Goal: Communication & Community: Answer question/provide support

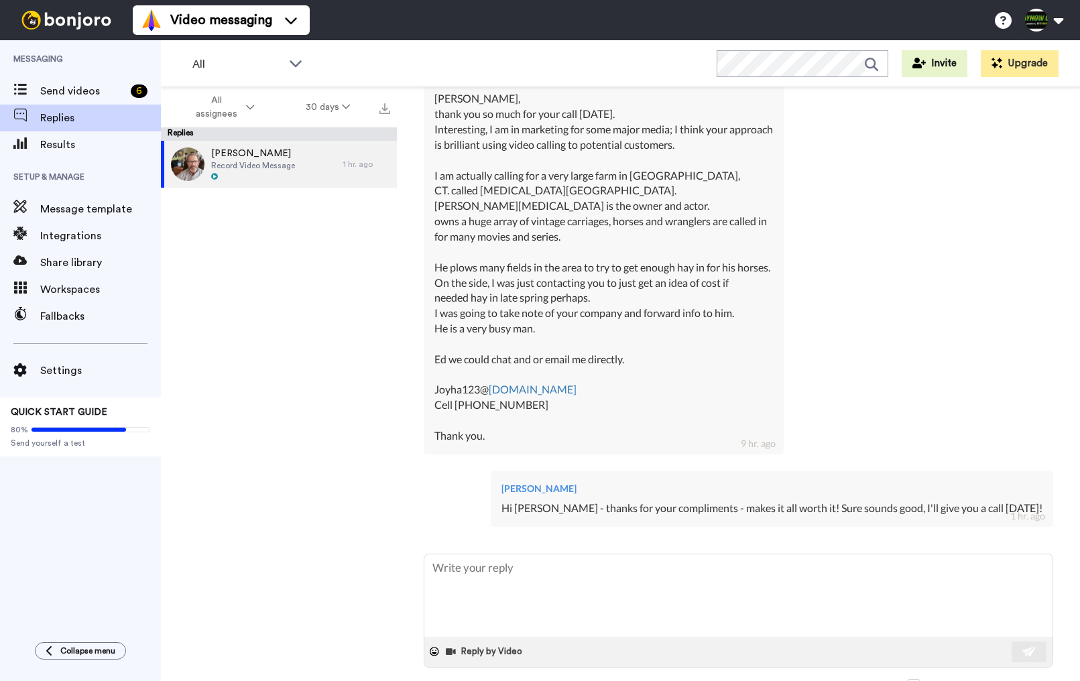
scroll to position [342, 0]
drag, startPoint x: 523, startPoint y: 397, endPoint x: 458, endPoint y: 398, distance: 65.0
click at [458, 398] on div "Hay Ed, thank you so much for your call today. Interesting, I am in marketing f…" at bounding box center [603, 268] width 338 height 352
click at [598, 397] on div "Hay Ed, thank you so much for your call today. Interesting, I am in marketing f…" at bounding box center [603, 268] width 338 height 352
drag, startPoint x: 529, startPoint y: 394, endPoint x: 456, endPoint y: 395, distance: 72.4
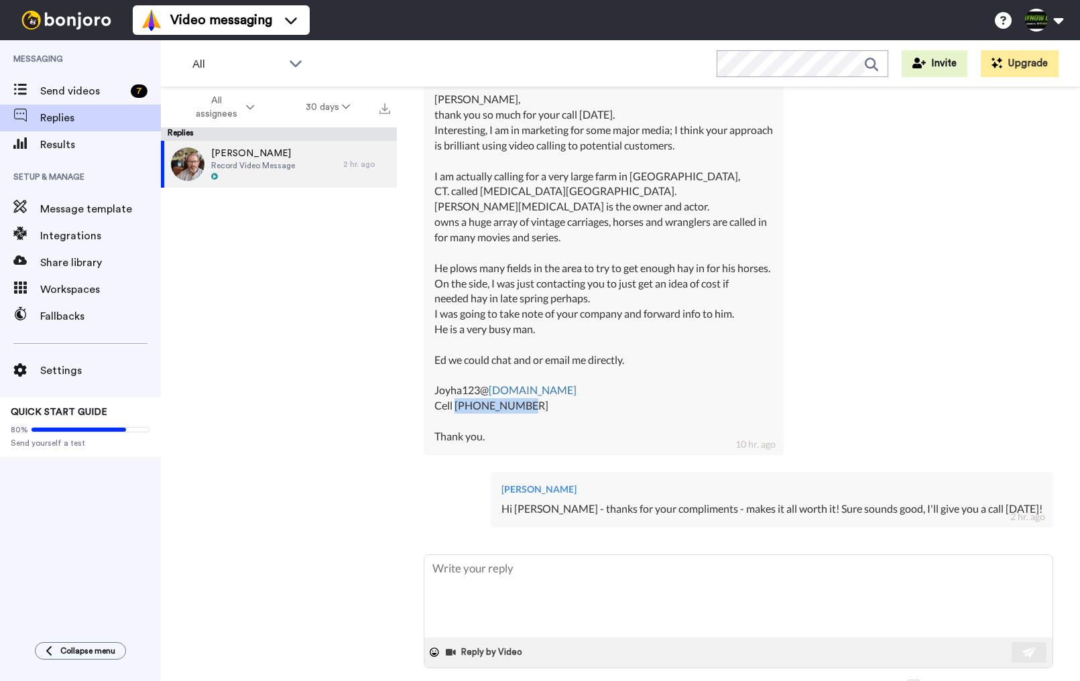
click at [456, 395] on div "Hay Ed, thank you so much for your call today. Interesting, I am in marketing f…" at bounding box center [603, 268] width 338 height 352
copy div "203-606-2415"
type textarea "x"
click at [64, 92] on span "Send videos" at bounding box center [82, 91] width 85 height 16
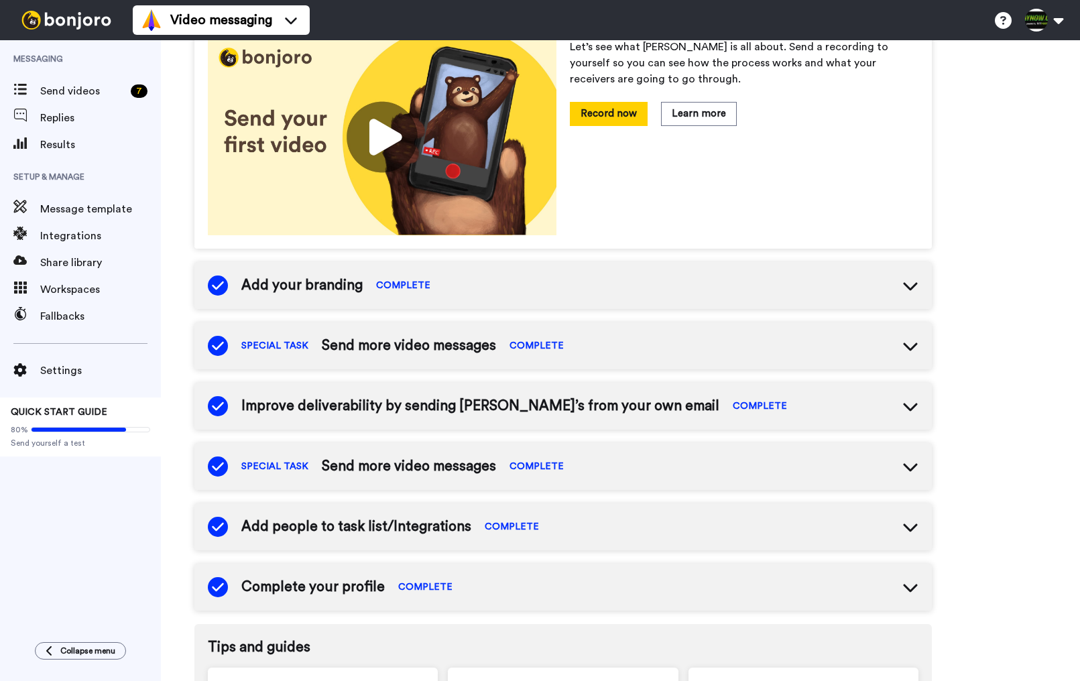
scroll to position [206, 0]
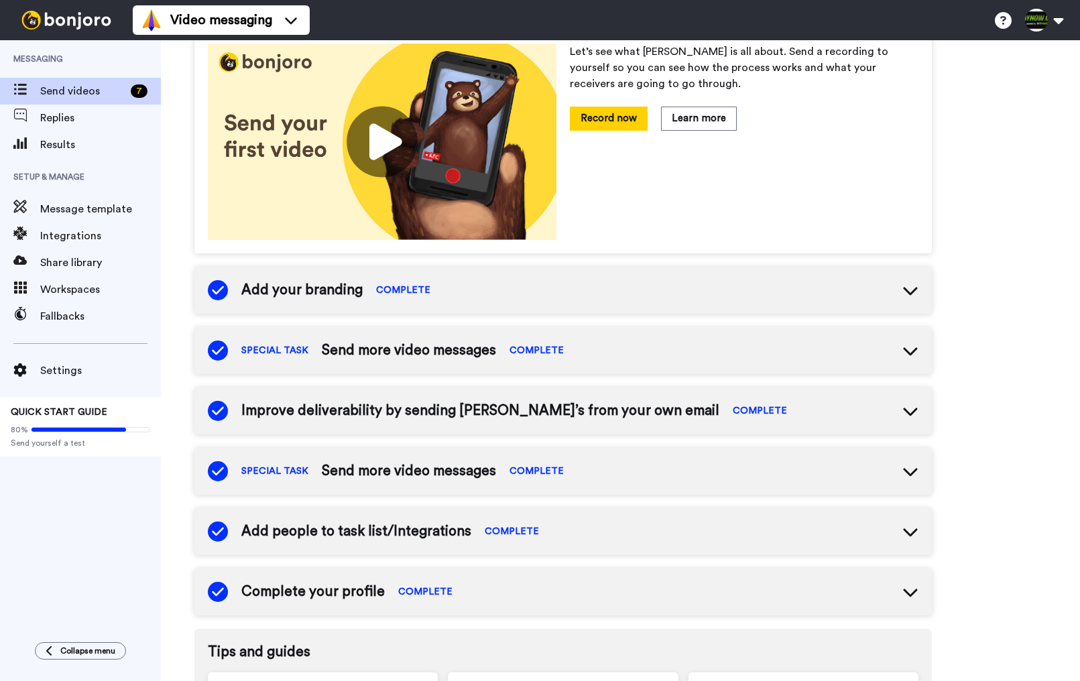
click at [88, 91] on span "Send videos" at bounding box center [82, 91] width 85 height 16
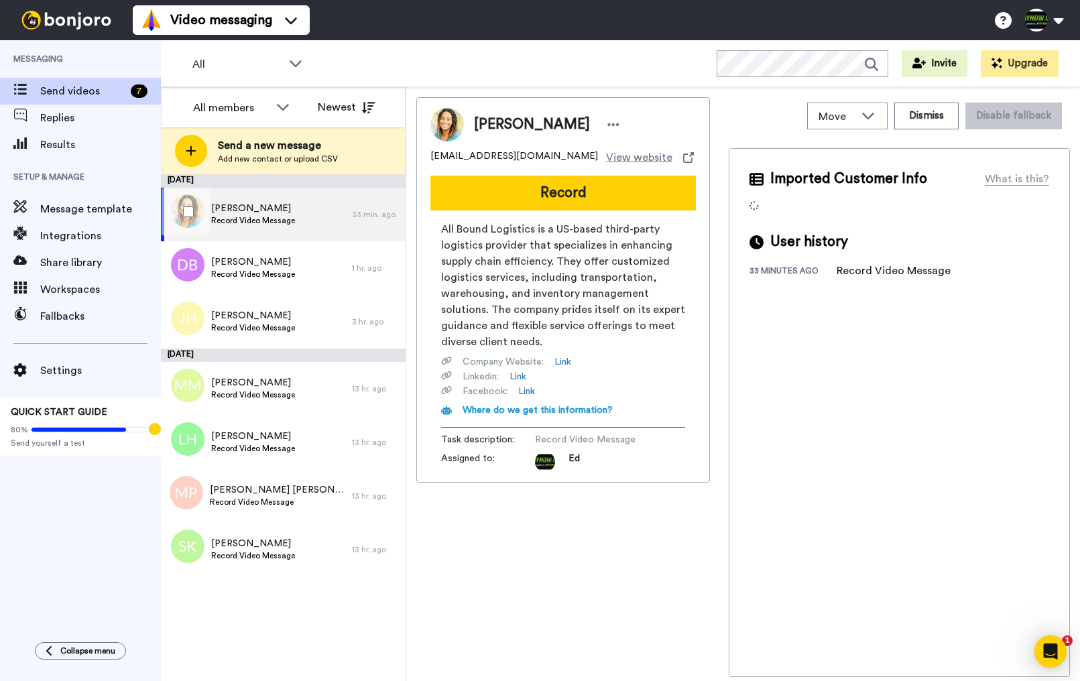
click at [294, 212] on div "Ainika Jones Record Video Message" at bounding box center [256, 215] width 191 height 54
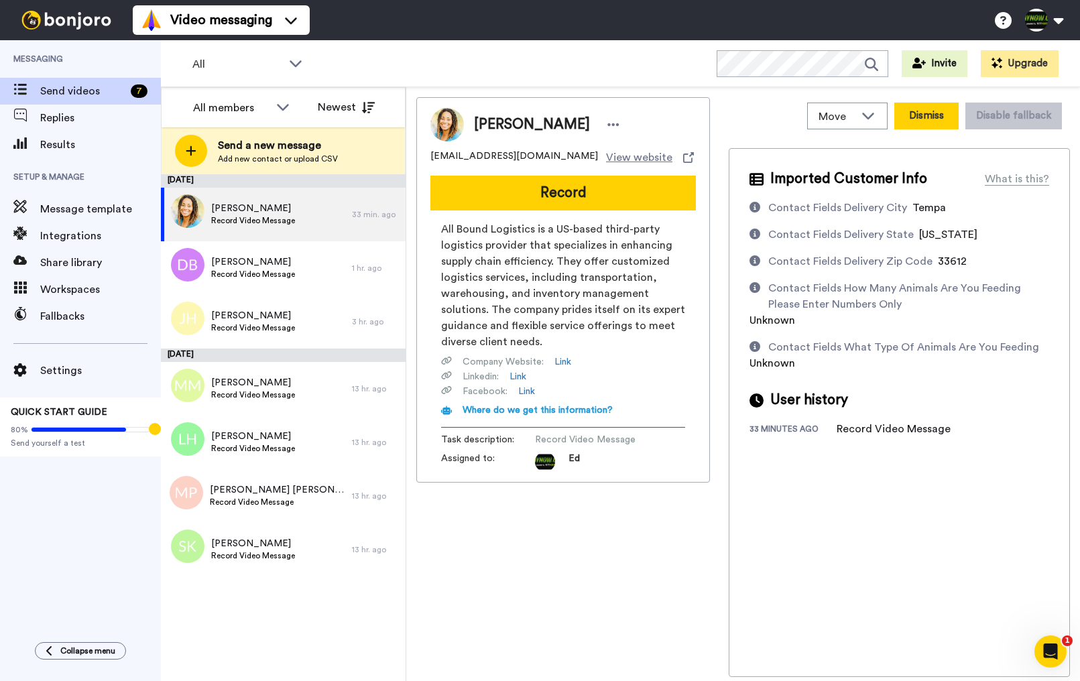
click at [930, 113] on button "Dismiss" at bounding box center [926, 116] width 64 height 27
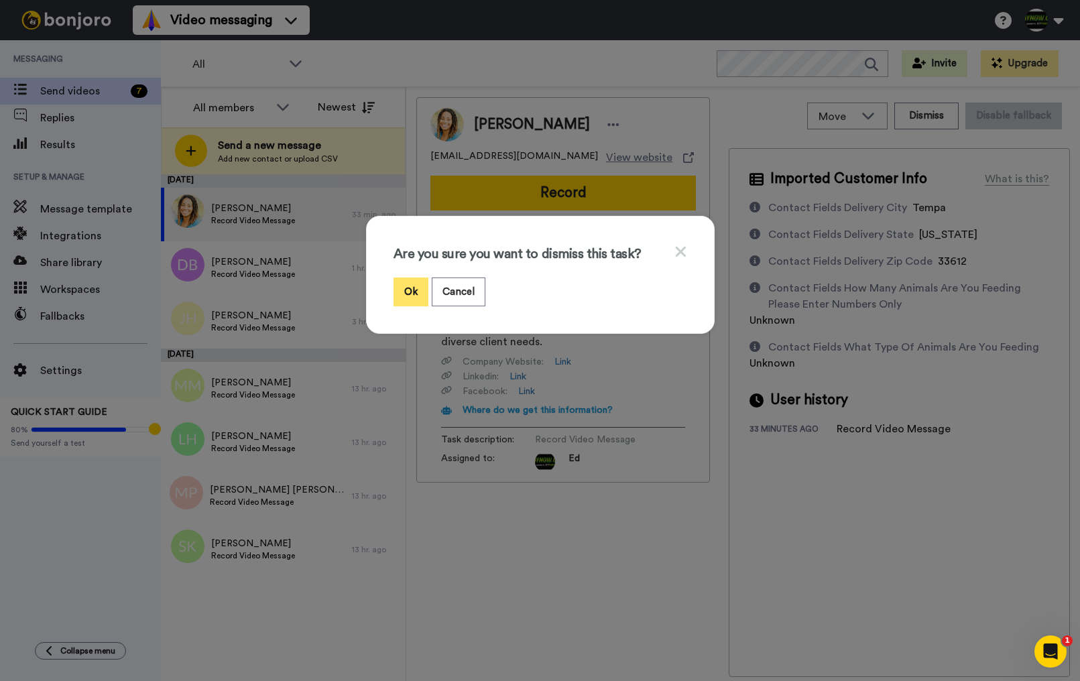
click at [414, 298] on button "Ok" at bounding box center [410, 291] width 35 height 29
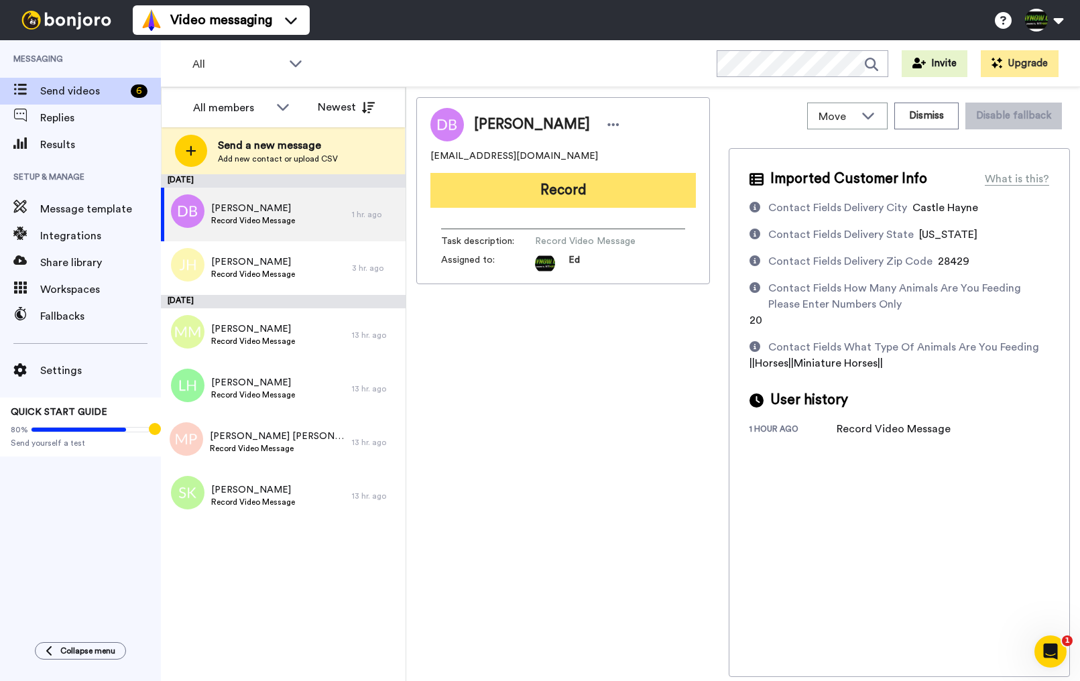
click at [611, 199] on button "Record" at bounding box center [562, 190] width 265 height 35
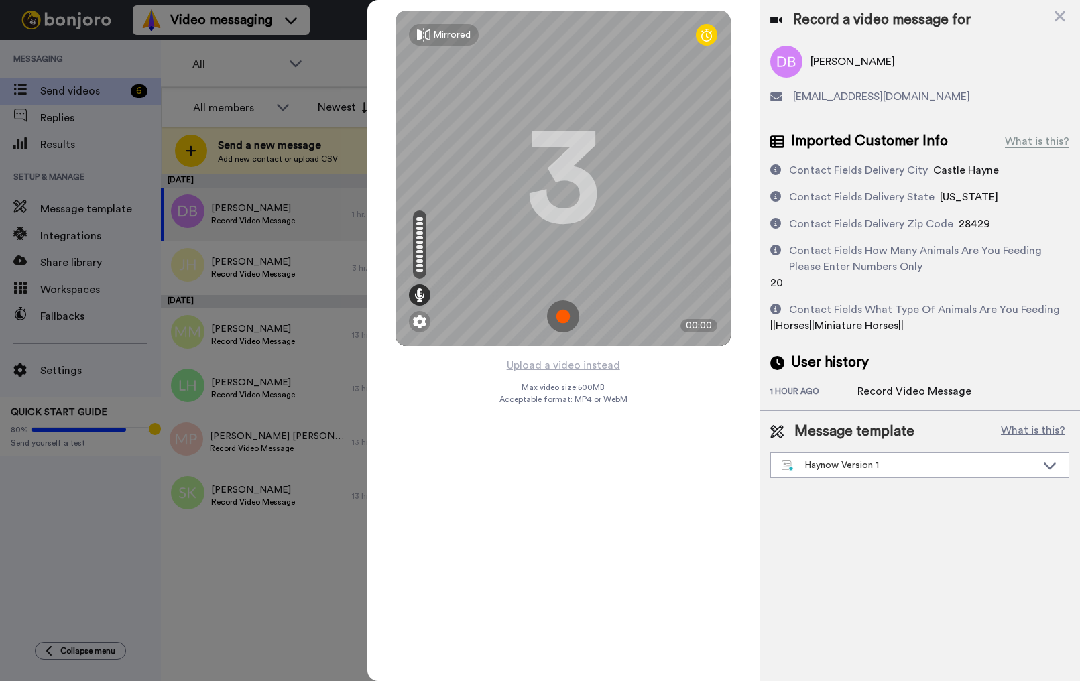
click at [554, 314] on img at bounding box center [563, 316] width 32 height 32
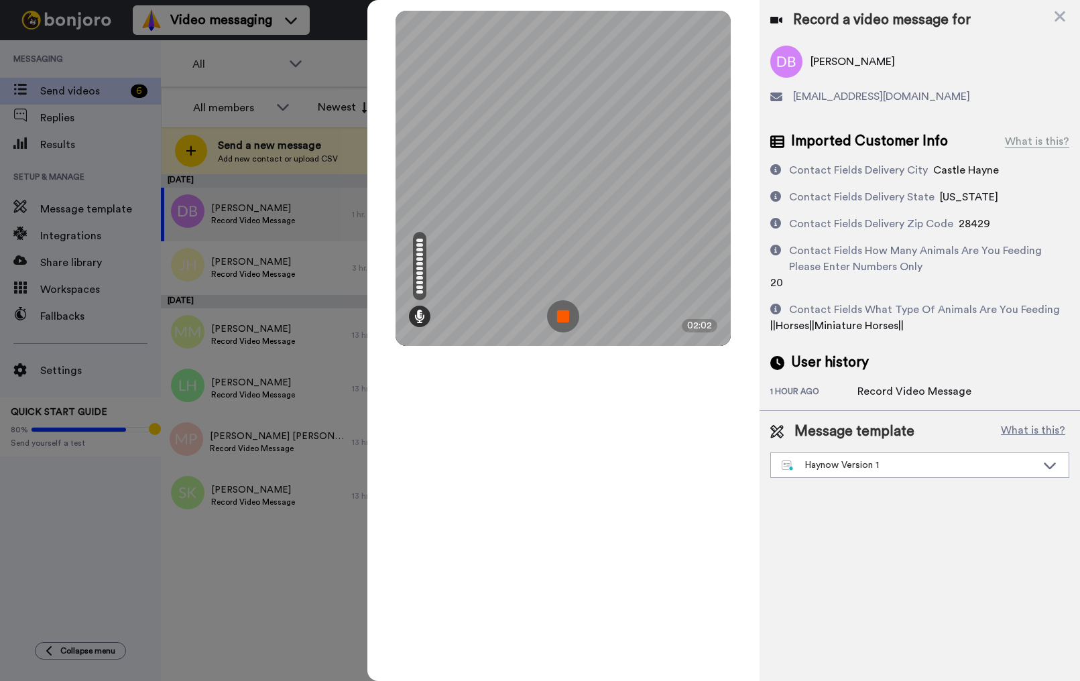
click at [565, 320] on img at bounding box center [563, 316] width 32 height 32
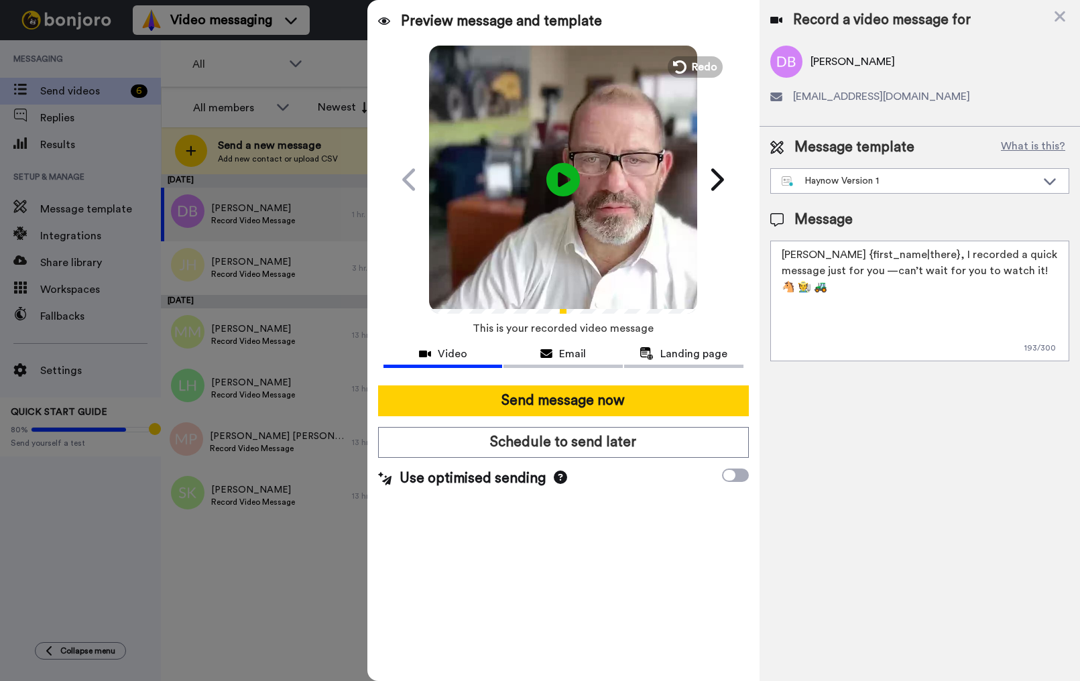
click at [1048, 274] on textarea "[PERSON_NAME] {first_name|there}, I recorded a quick message just for you —can’…" at bounding box center [919, 301] width 299 height 121
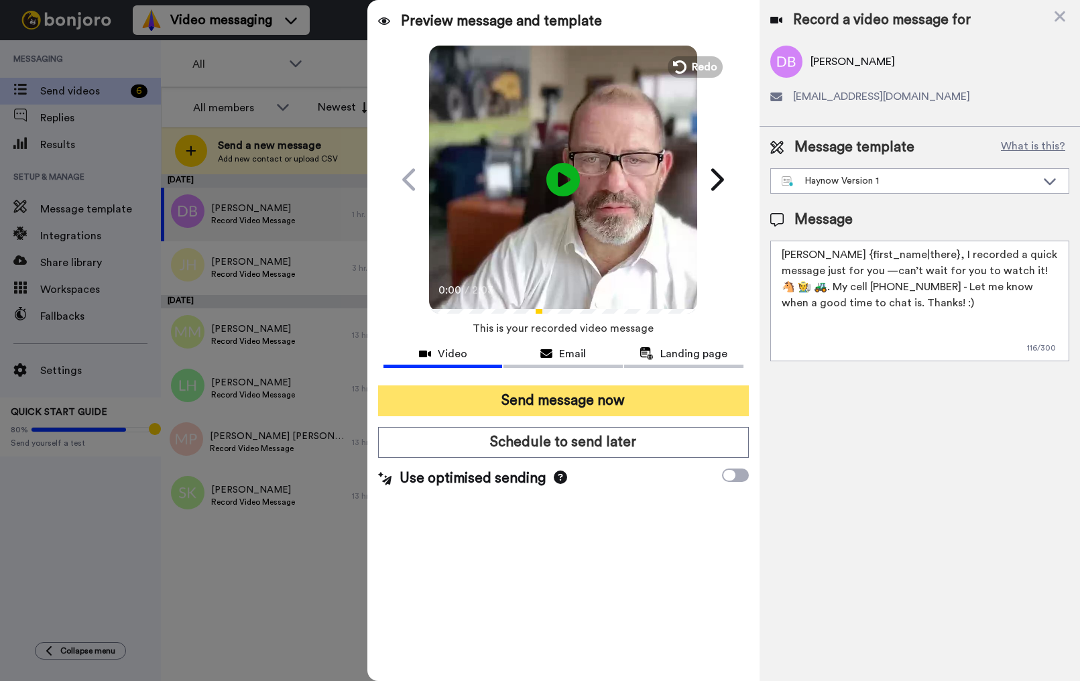
type textarea "Hay {first_name|there}, I recorded a quick message just for you —can’t wait for…"
click at [624, 401] on button "Send message now" at bounding box center [563, 400] width 371 height 31
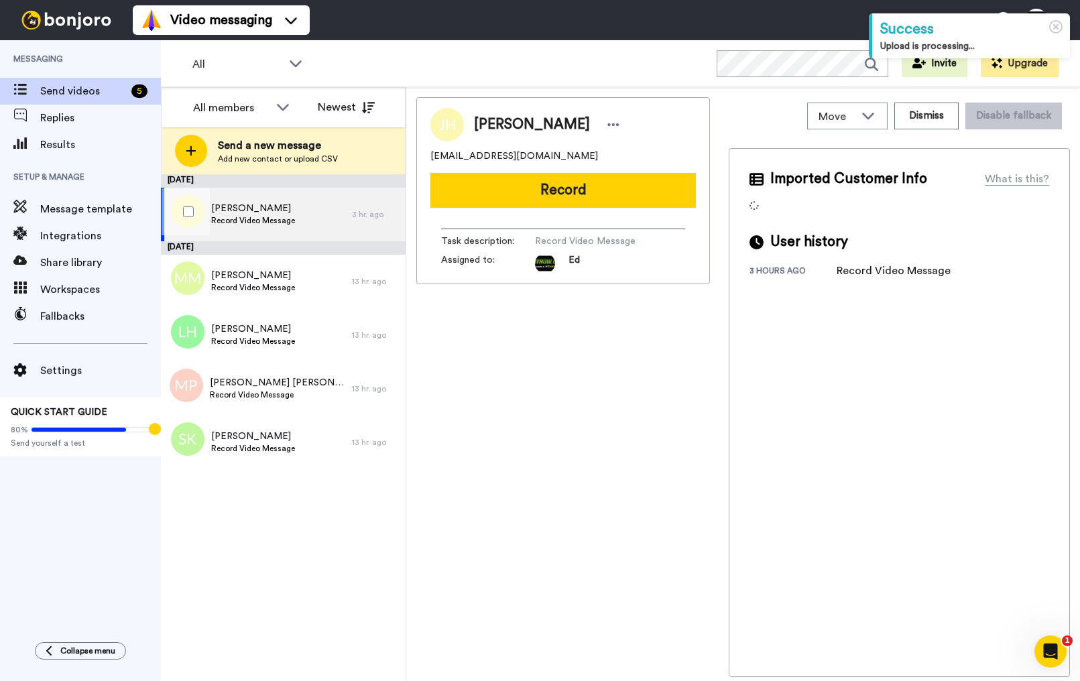
click at [295, 225] on div "Justin Hall Record Video Message" at bounding box center [256, 215] width 191 height 54
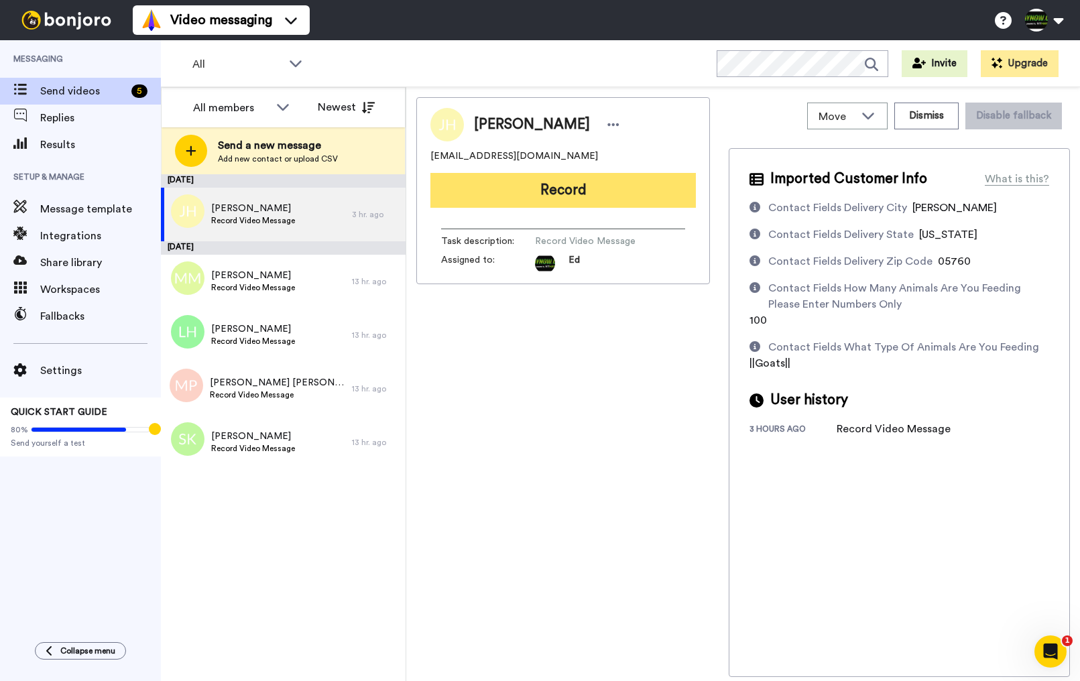
click at [584, 198] on button "Record" at bounding box center [562, 190] width 265 height 35
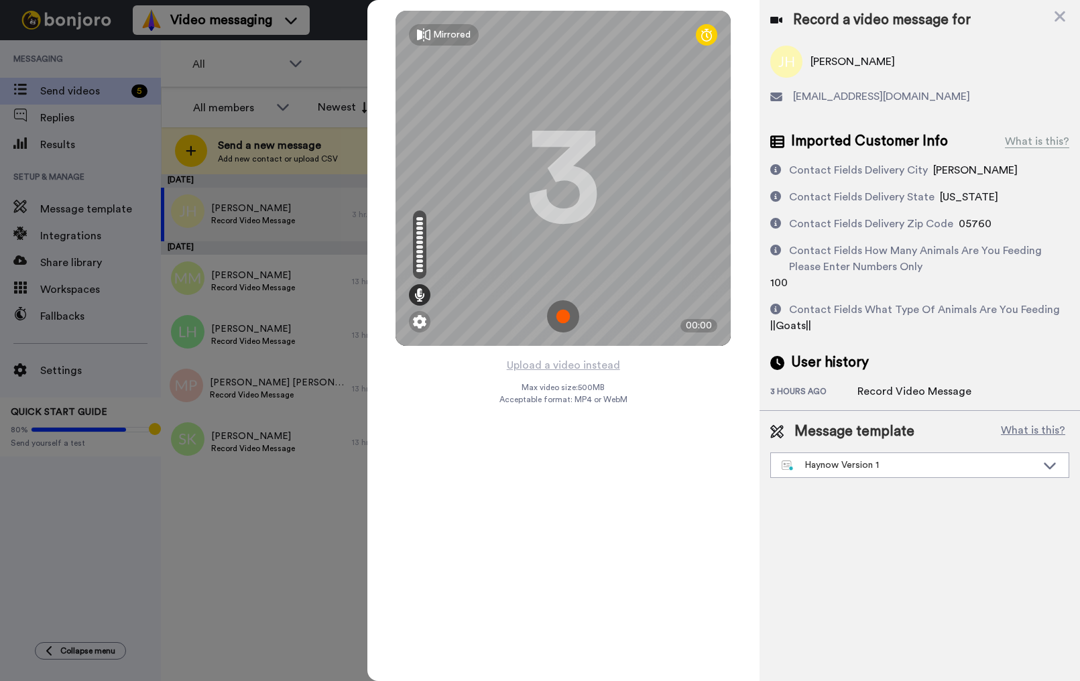
click at [566, 313] on img at bounding box center [563, 316] width 32 height 32
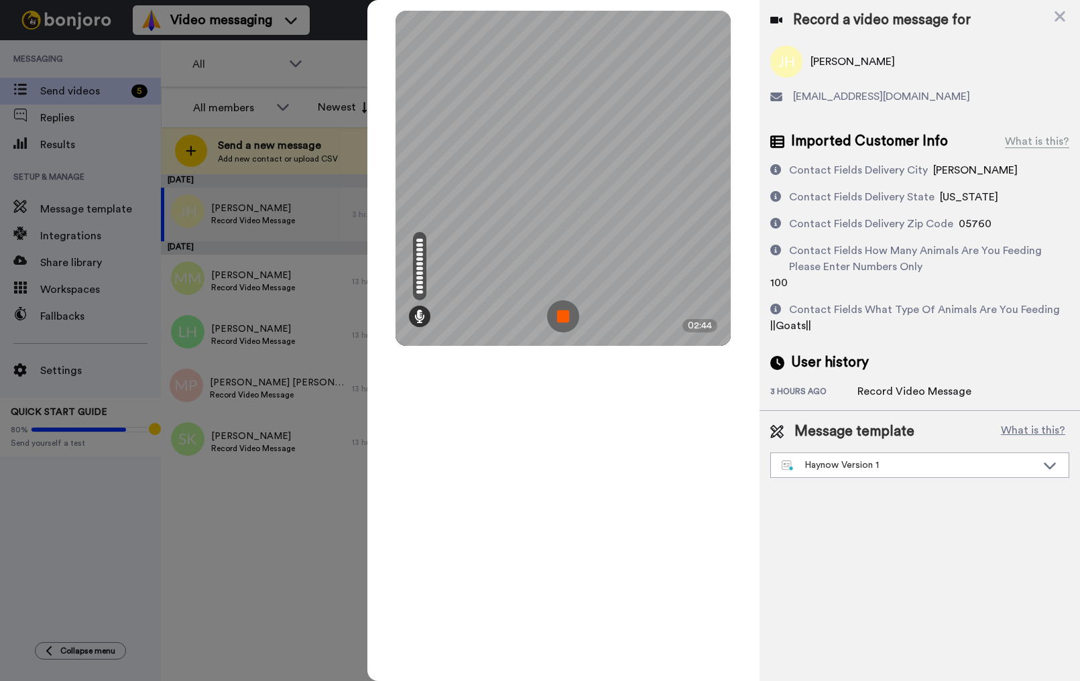
click at [566, 313] on img at bounding box center [563, 316] width 32 height 32
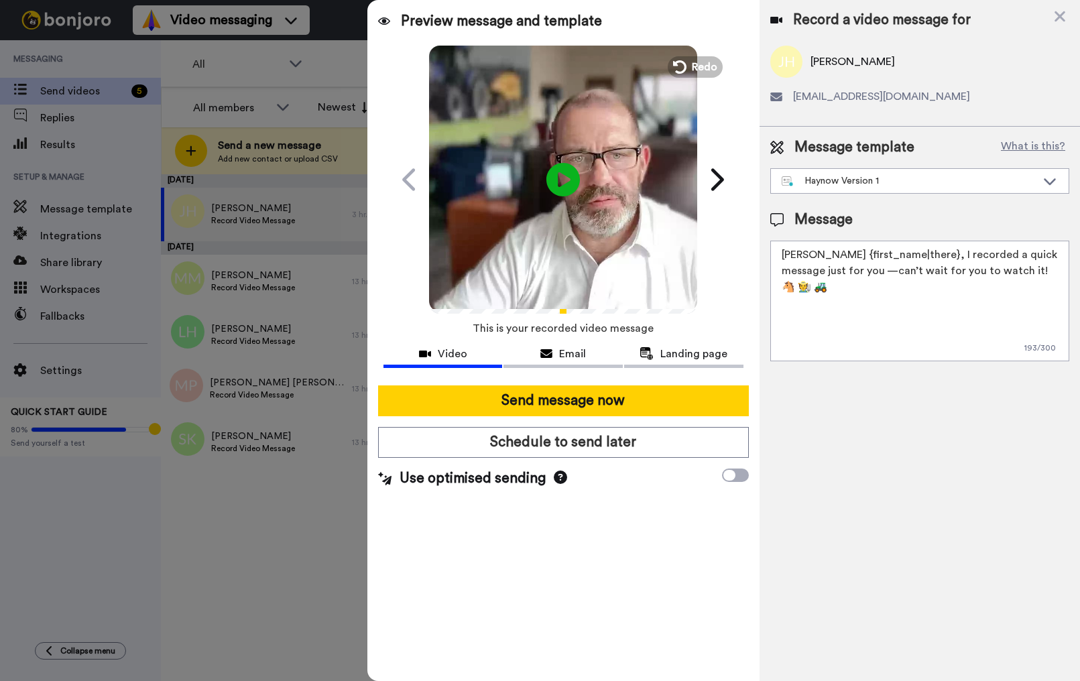
click at [1052, 277] on textarea "[PERSON_NAME] {first_name|there}, I recorded a quick message just for you —can’…" at bounding box center [919, 301] width 299 height 121
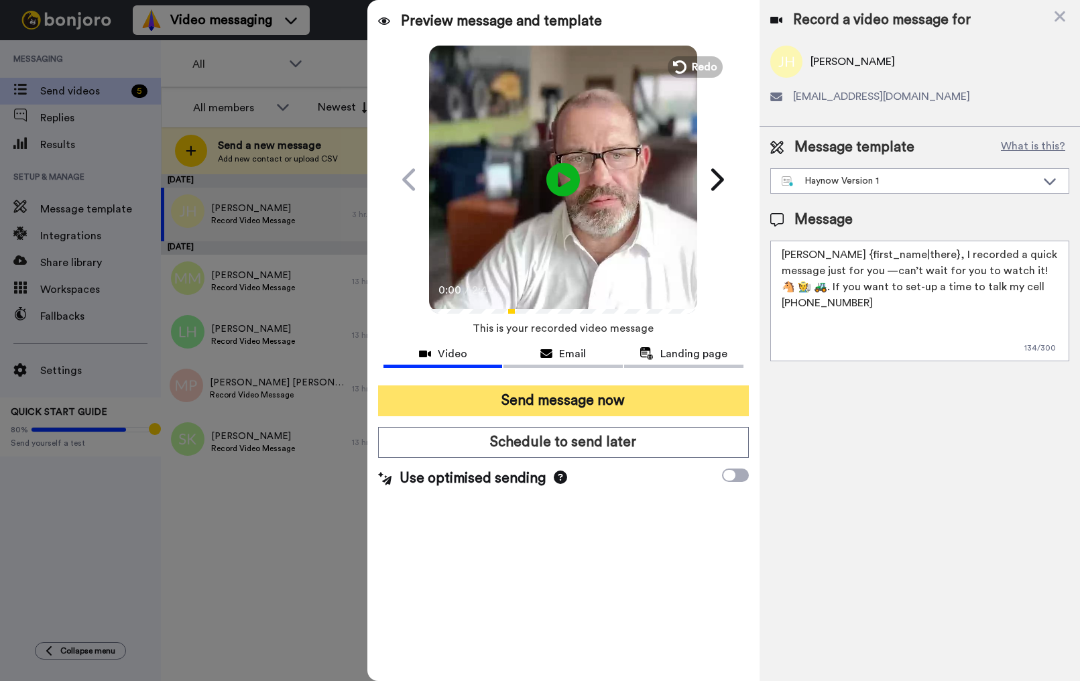
type textarea "Hay {first_name|there}, I recorded a quick message just for you —can’t wait for…"
click at [625, 397] on button "Send message now" at bounding box center [563, 400] width 371 height 31
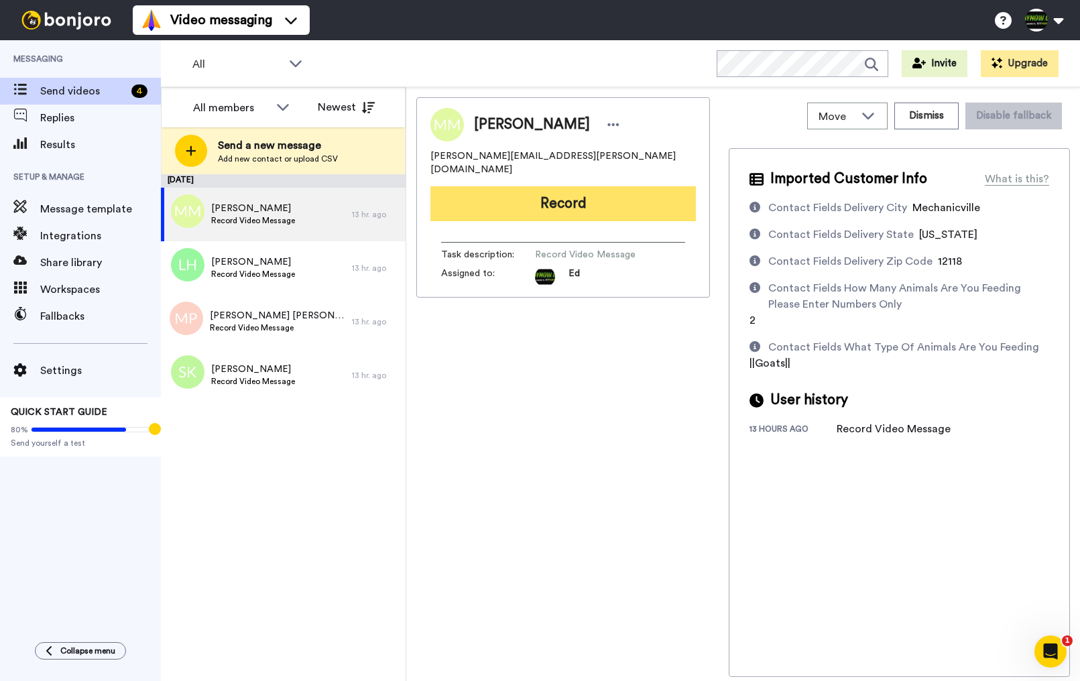
click at [544, 200] on button "Record" at bounding box center [562, 203] width 265 height 35
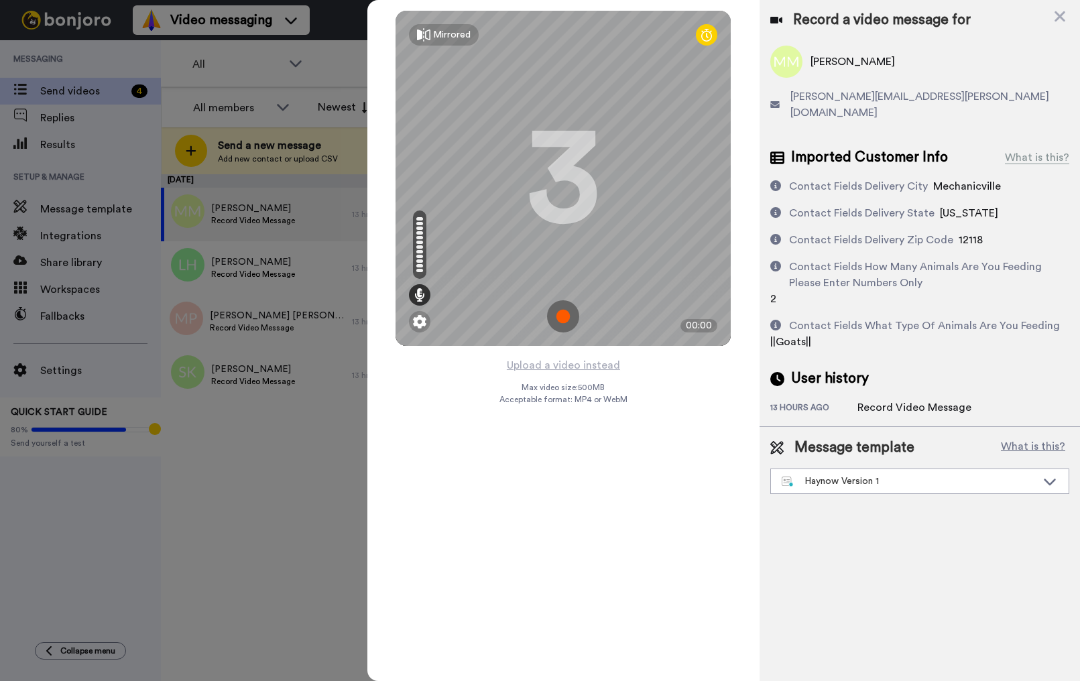
click at [561, 314] on img at bounding box center [563, 316] width 32 height 32
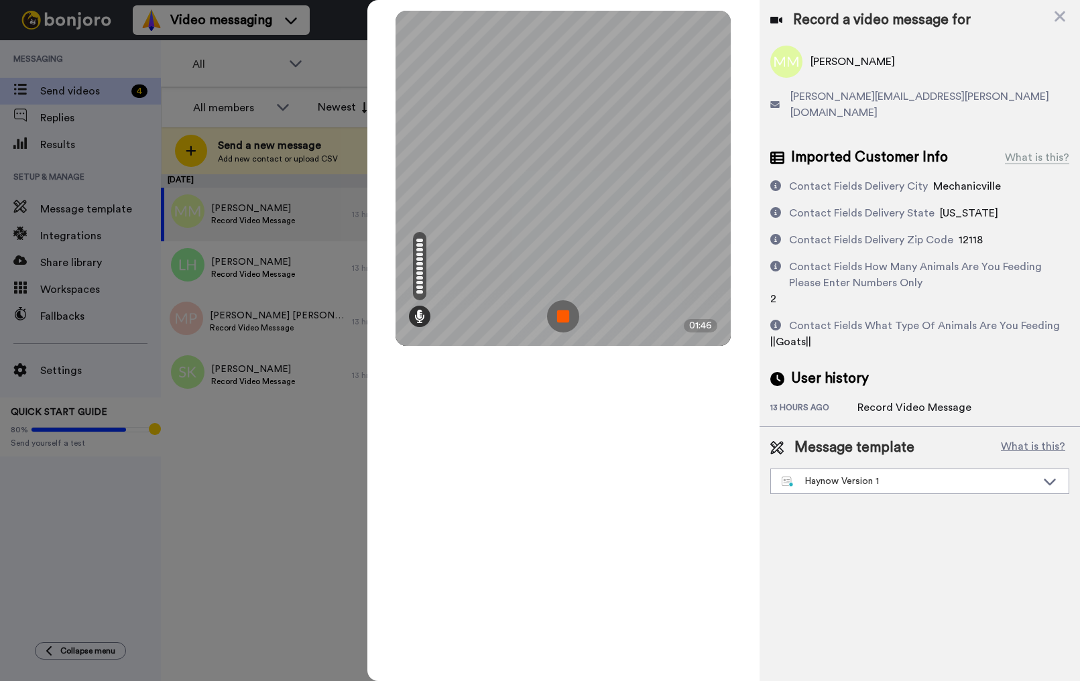
click at [560, 318] on img at bounding box center [563, 316] width 32 height 32
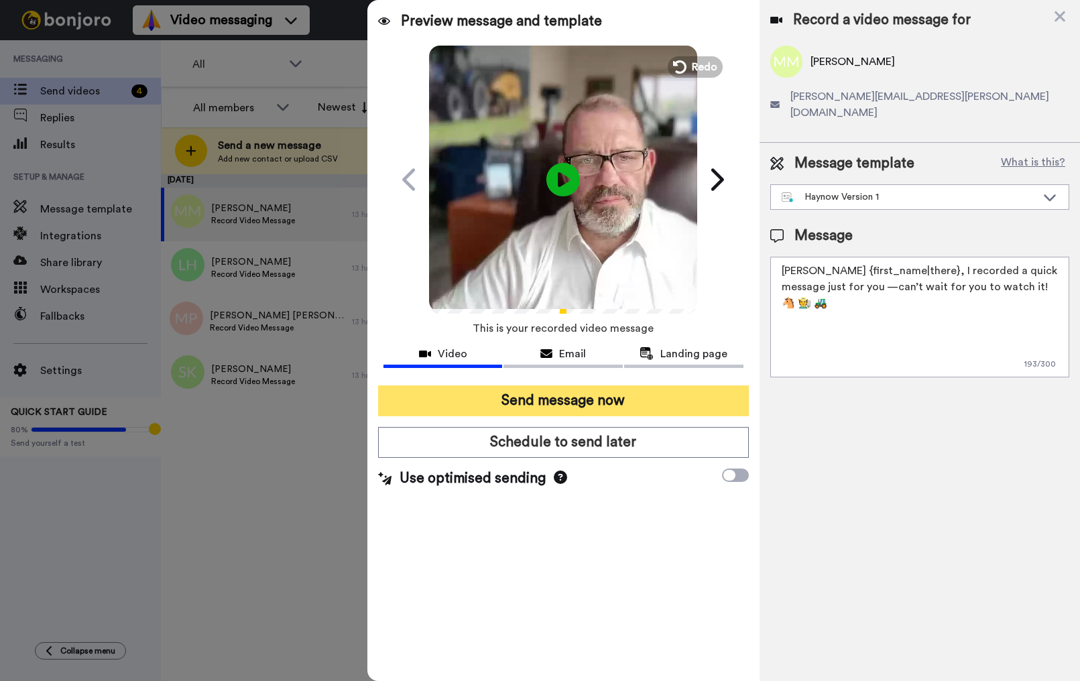
click at [630, 408] on button "Send message now" at bounding box center [563, 400] width 371 height 31
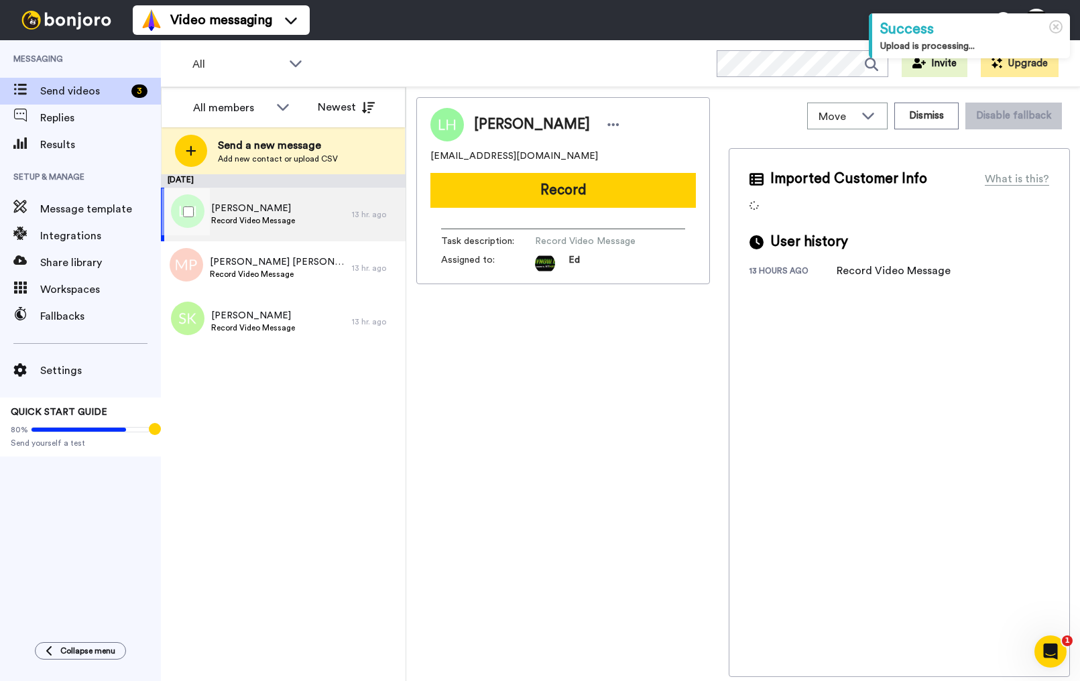
click at [257, 212] on span "Lita Hart" at bounding box center [253, 208] width 84 height 13
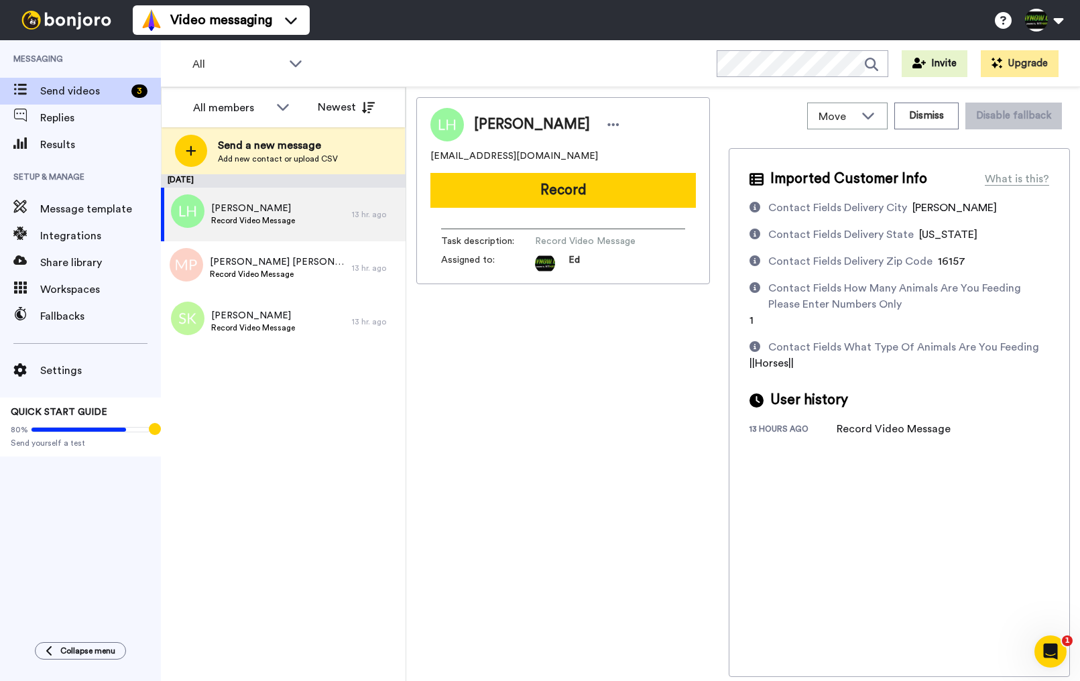
click at [624, 361] on div "Lita Hart litahart@hotmail.com Record Task description : Record Video Message A…" at bounding box center [563, 387] width 294 height 580
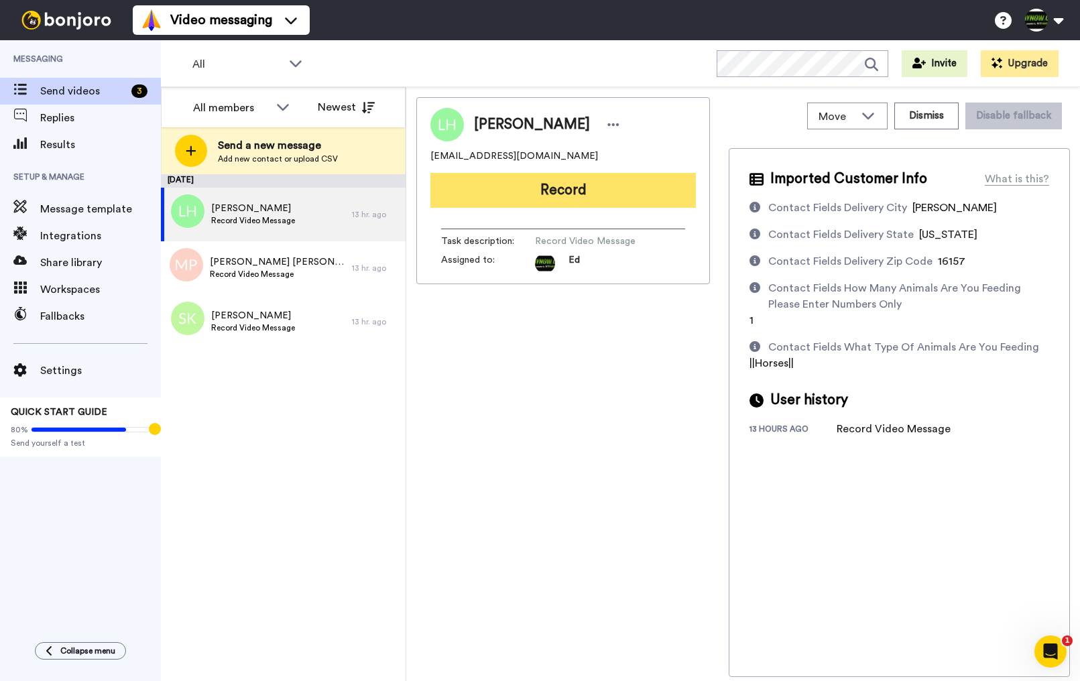
click at [610, 188] on button "Record" at bounding box center [562, 190] width 265 height 35
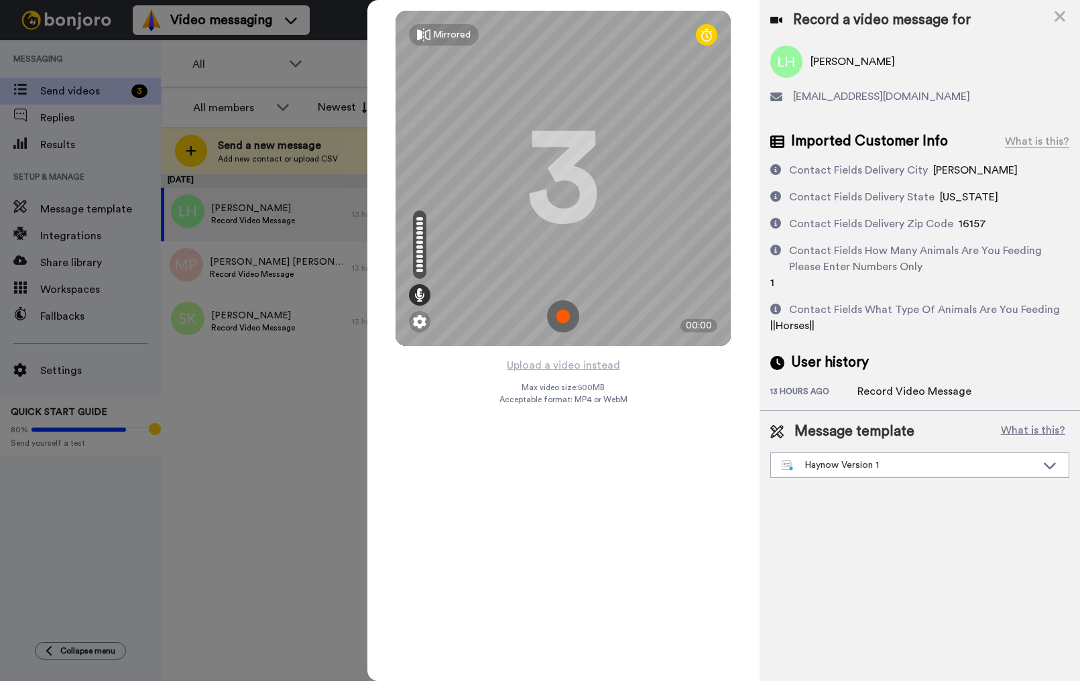
click at [568, 323] on img at bounding box center [563, 316] width 32 height 32
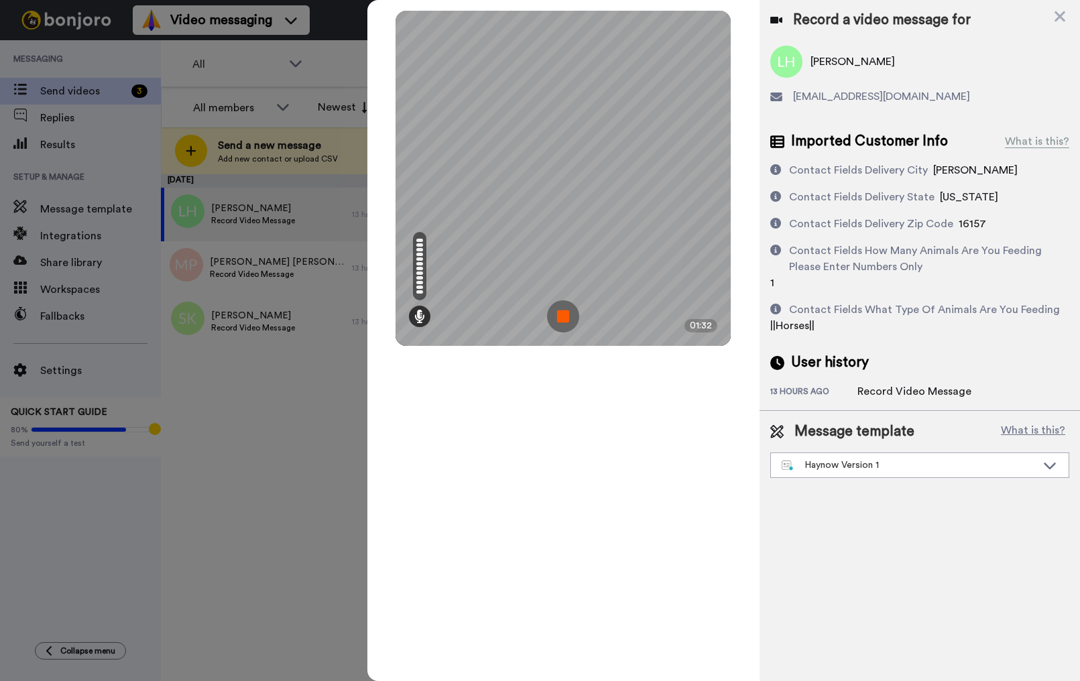
click at [564, 320] on img at bounding box center [563, 316] width 32 height 32
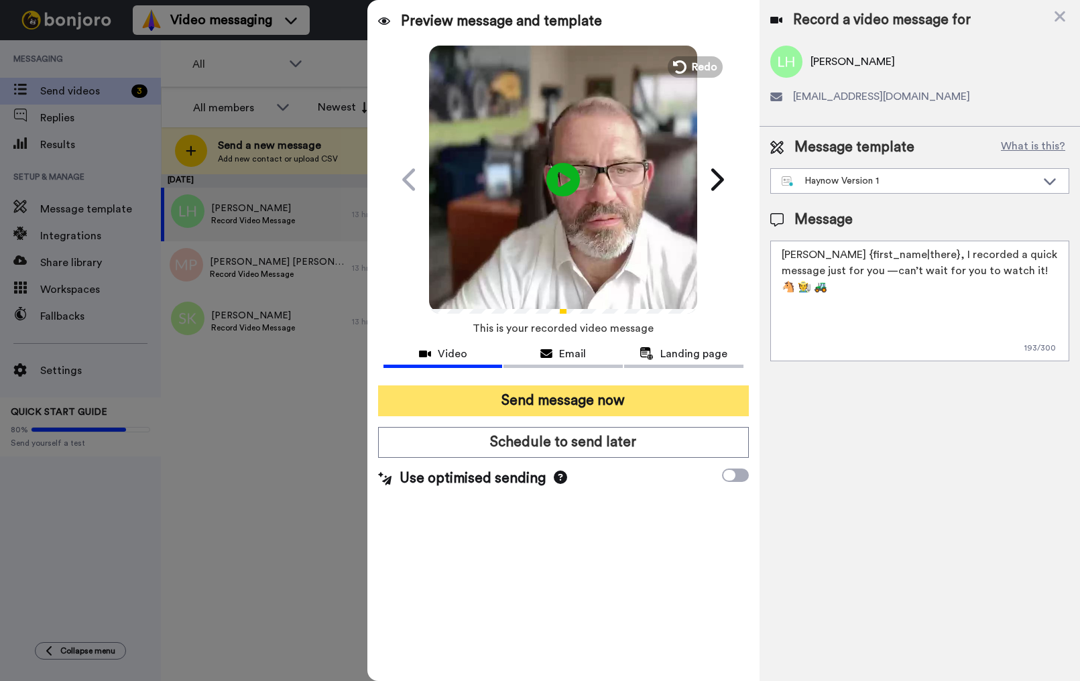
click at [676, 388] on button "Send message now" at bounding box center [563, 400] width 371 height 31
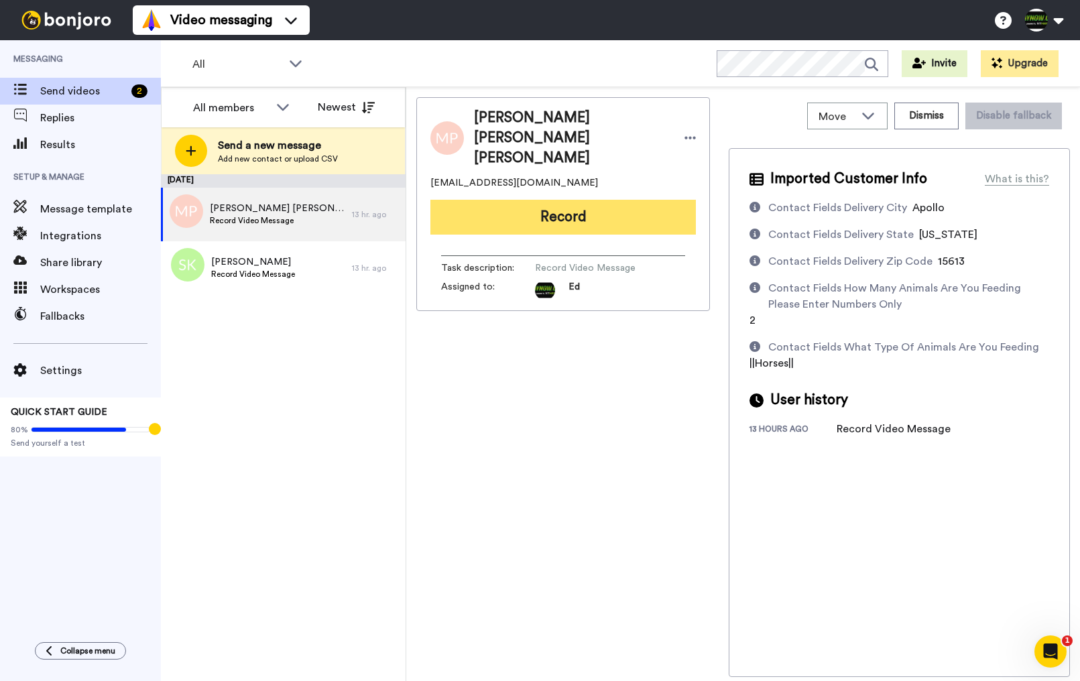
click at [556, 200] on button "Record" at bounding box center [562, 217] width 265 height 35
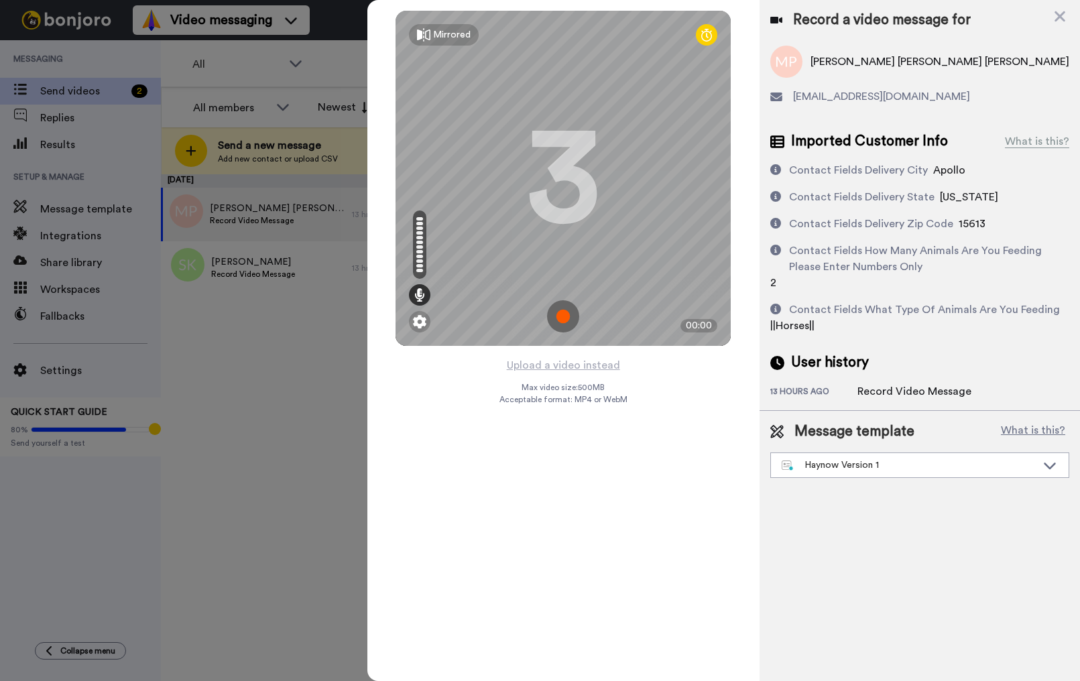
click at [565, 316] on img at bounding box center [563, 316] width 32 height 32
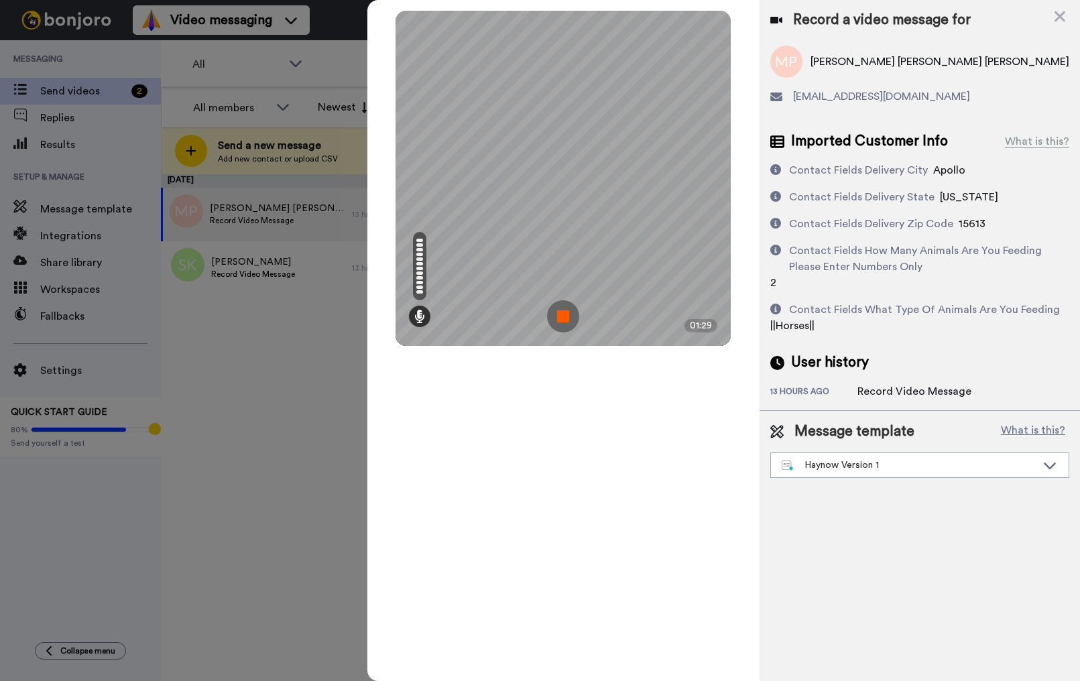
click at [565, 316] on img at bounding box center [563, 316] width 32 height 32
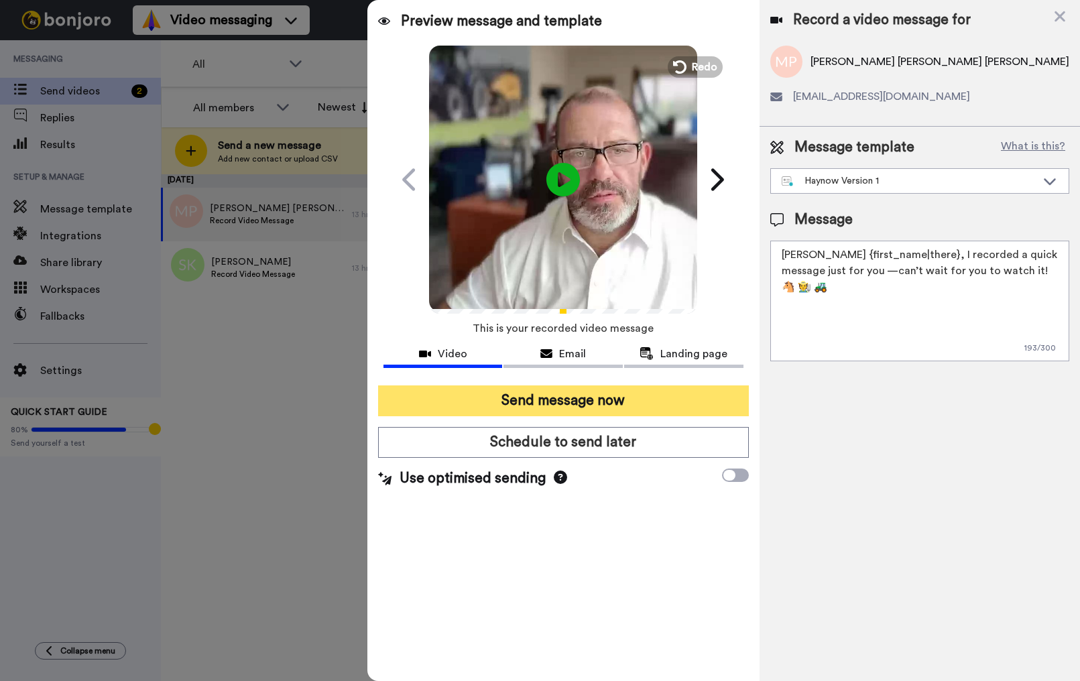
click at [621, 398] on button "Send message now" at bounding box center [563, 400] width 371 height 31
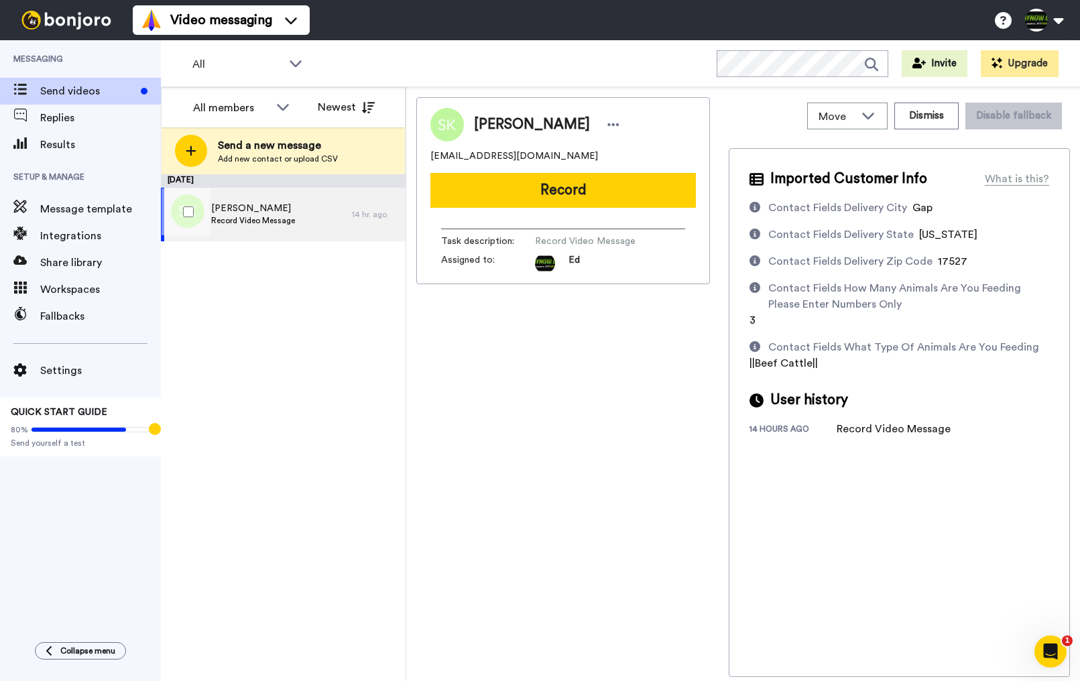
click at [292, 225] on span "Record Video Message" at bounding box center [253, 220] width 84 height 11
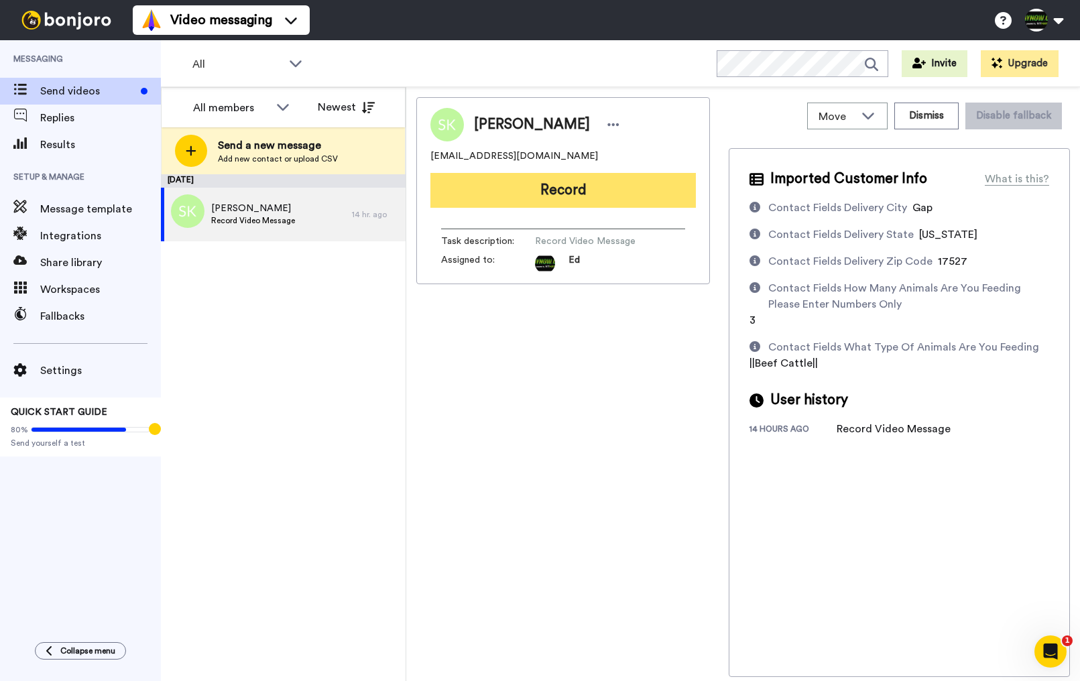
click at [588, 190] on button "Record" at bounding box center [562, 190] width 265 height 35
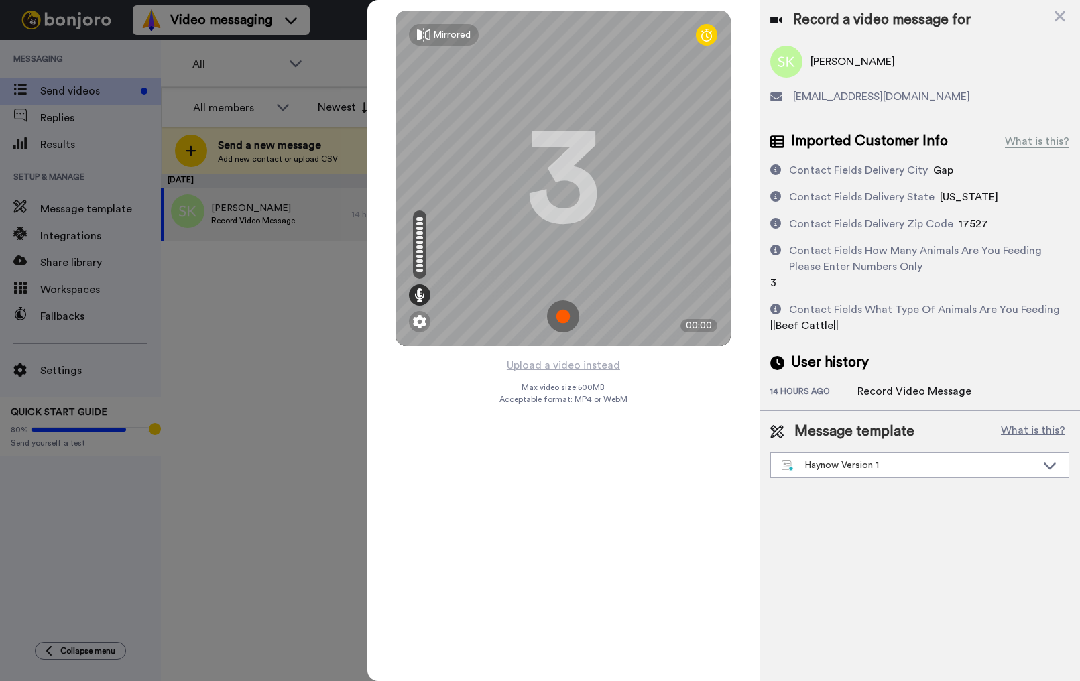
click at [568, 311] on img at bounding box center [563, 316] width 32 height 32
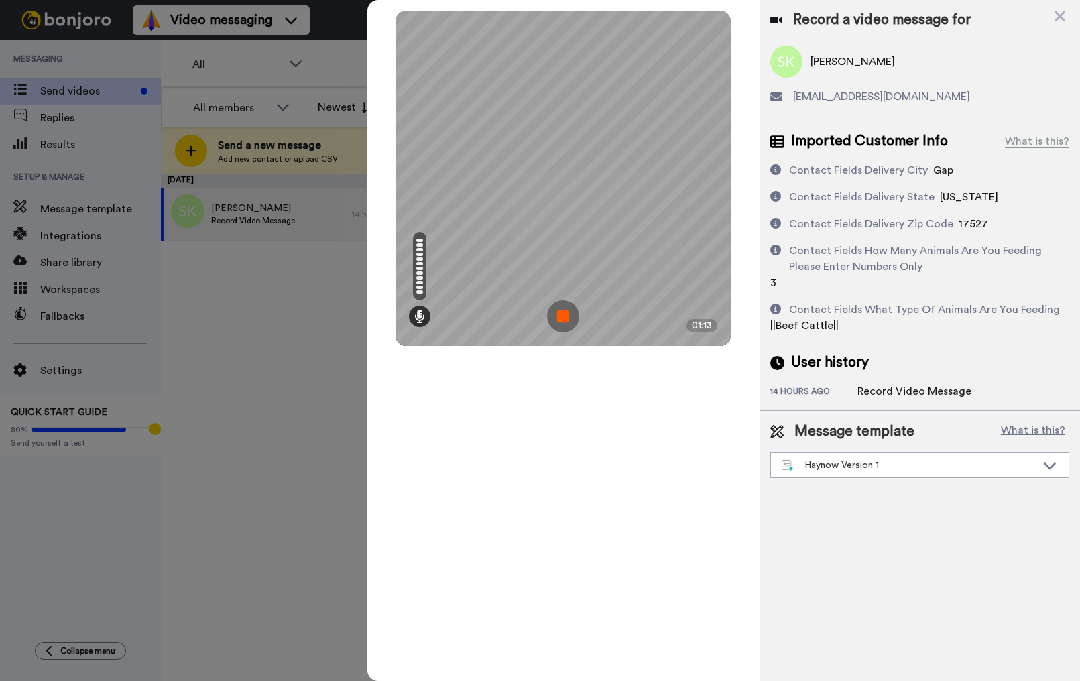
click at [566, 321] on img at bounding box center [563, 316] width 32 height 32
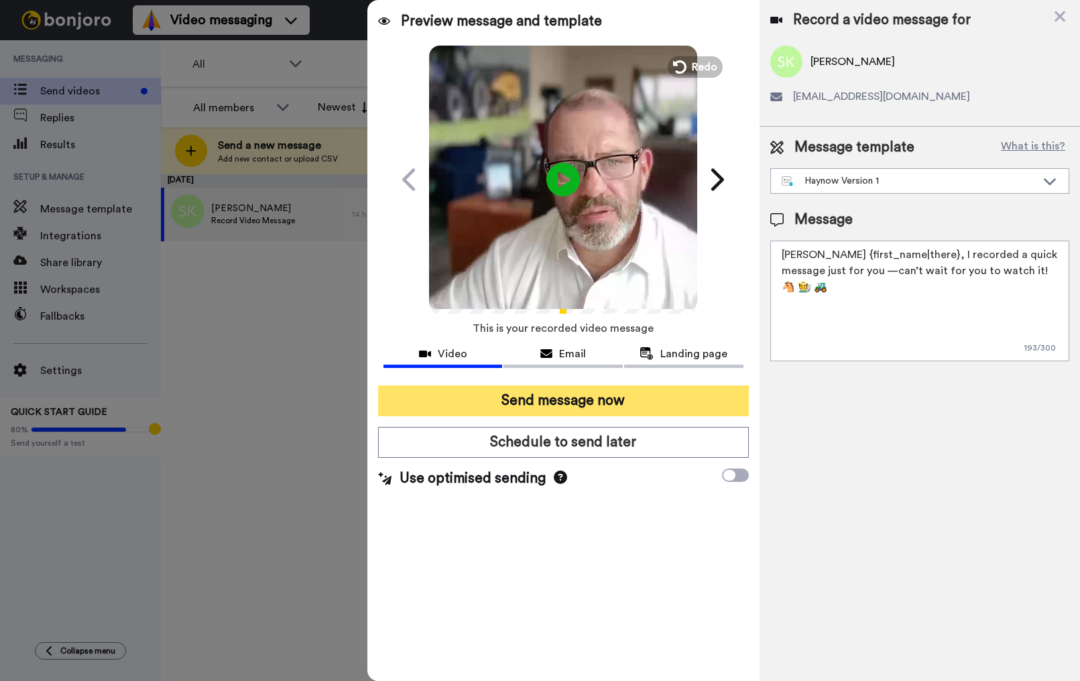
click at [619, 401] on button "Send message now" at bounding box center [563, 400] width 371 height 31
